Goal: Task Accomplishment & Management: Manage account settings

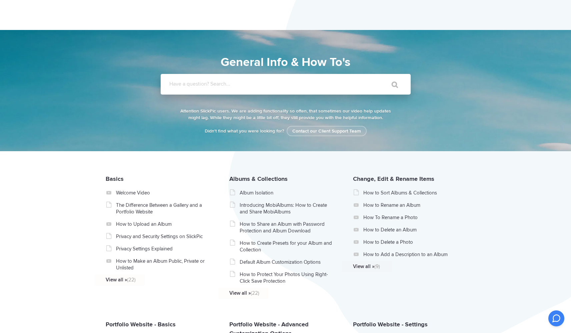
click at [204, 87] on input "Have a question? Search..." at bounding box center [272, 84] width 222 height 21
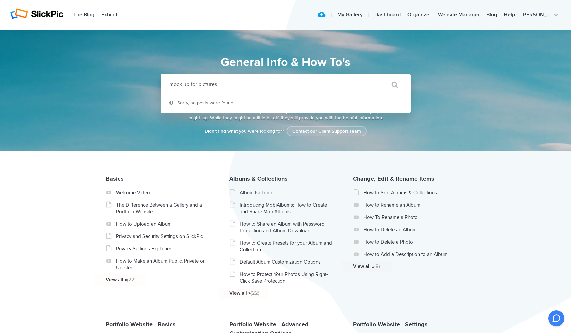
type input "mock up for pictures"
click at [391, 85] on input "" at bounding box center [391, 85] width 28 height 16
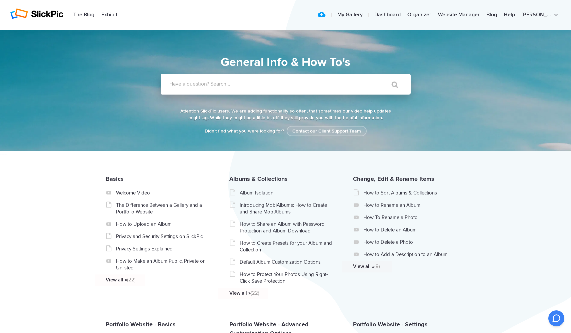
click at [224, 80] on input "Have a question? Search..." at bounding box center [272, 84] width 222 height 21
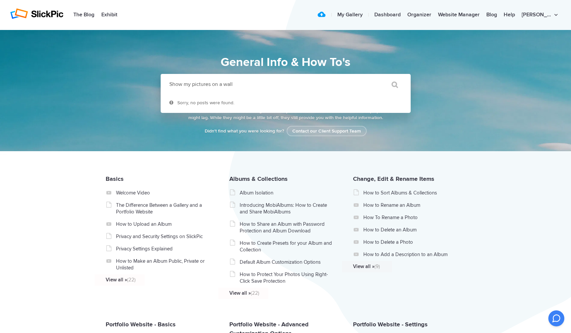
type input "Show my pictures on a wall"
click at [391, 85] on input "" at bounding box center [391, 85] width 28 height 16
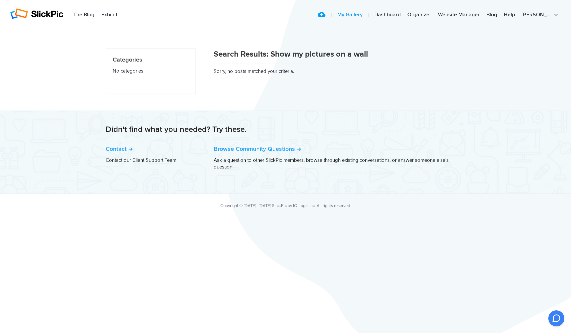
click at [364, 16] on link "My Gallery" at bounding box center [350, 14] width 32 height 13
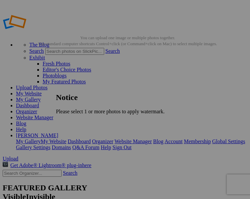
click at [114, 66] on div at bounding box center [122, 97] width 245 height 195
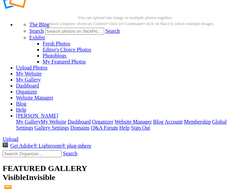
scroll to position [22, 0]
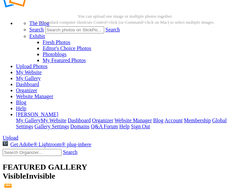
checkbox input "true"
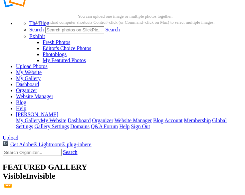
checkbox input "true"
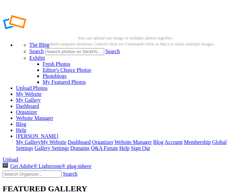
scroll to position [0, 0]
